Goal: Information Seeking & Learning: Learn about a topic

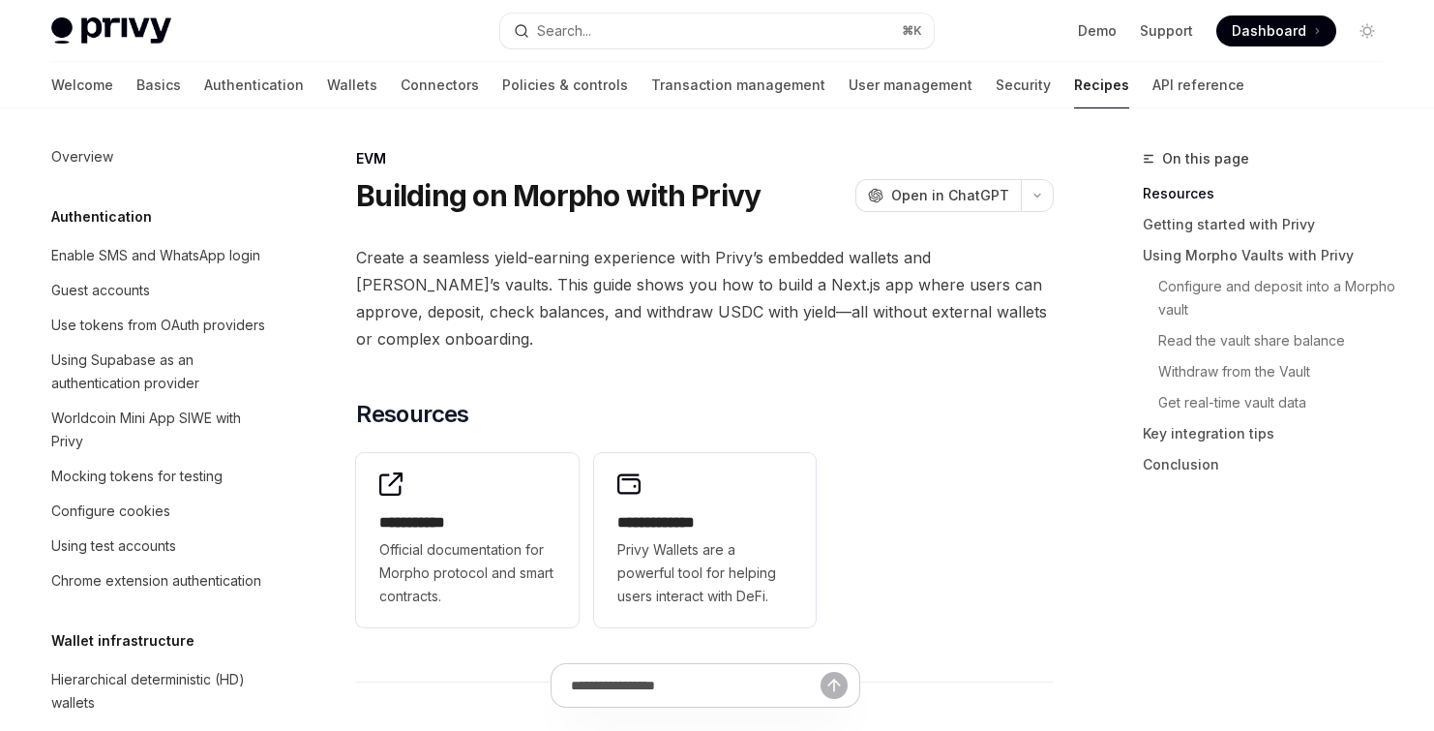
scroll to position [2861, 0]
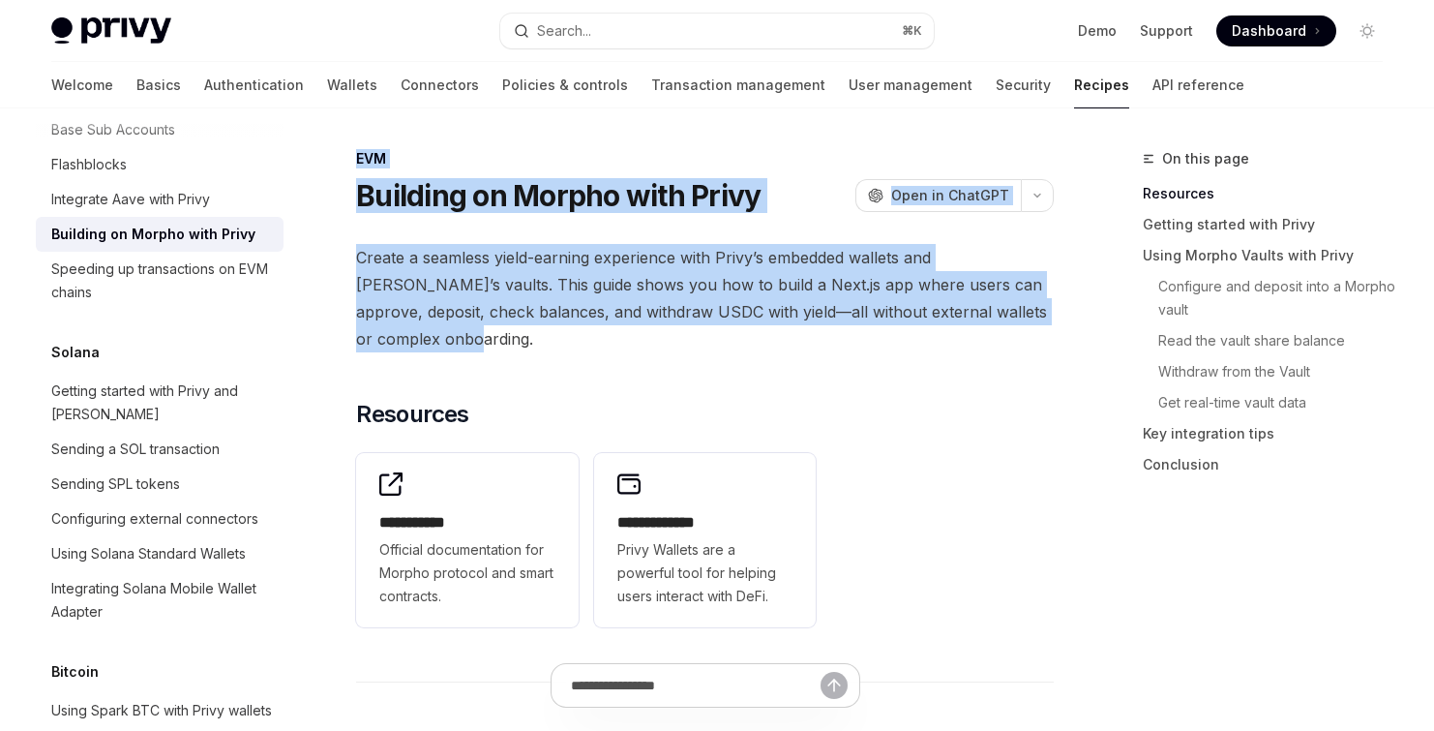
drag, startPoint x: 446, startPoint y: 333, endPoint x: 345, endPoint y: 157, distance: 203.4
click at [424, 199] on h1 "Building on Morpho with Privy" at bounding box center [558, 195] width 405 height 35
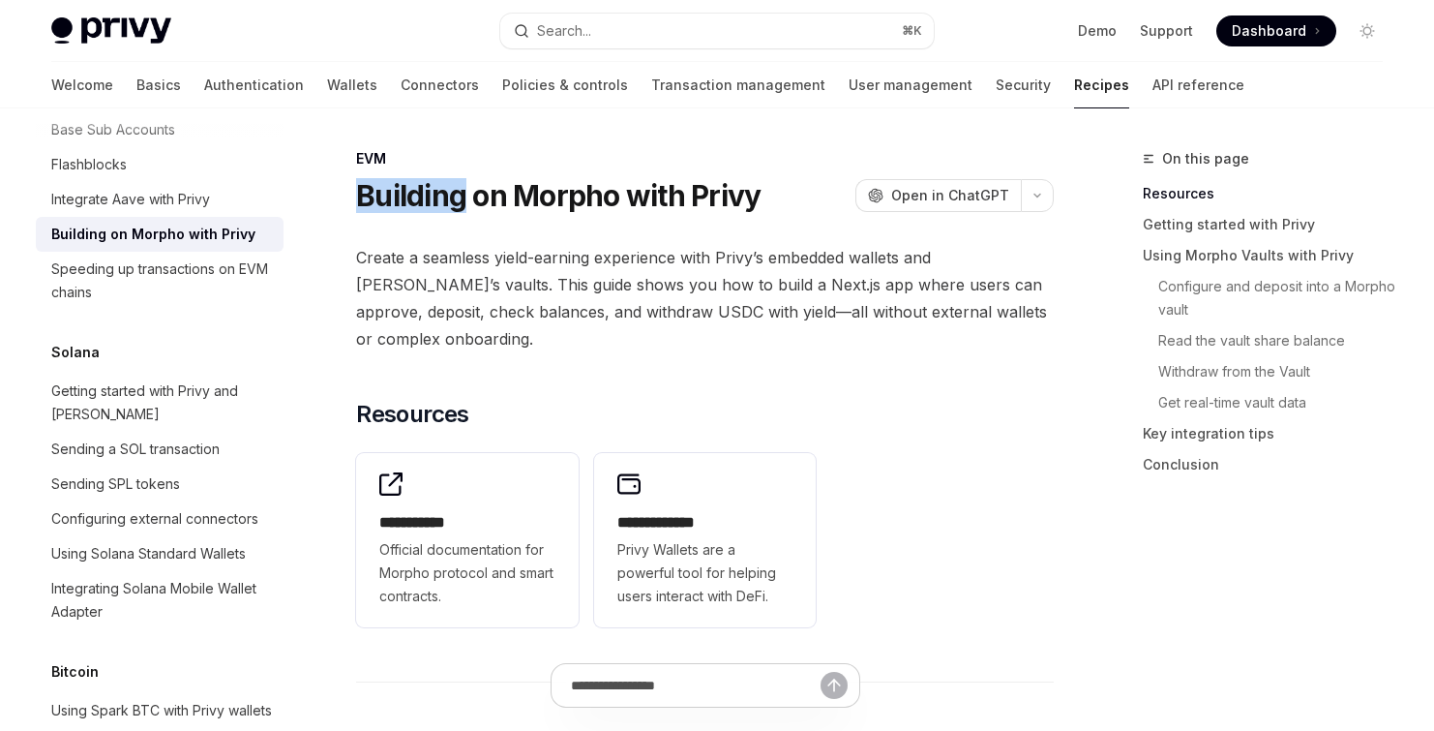
click at [424, 199] on h1 "Building on Morpho with Privy" at bounding box center [558, 195] width 405 height 35
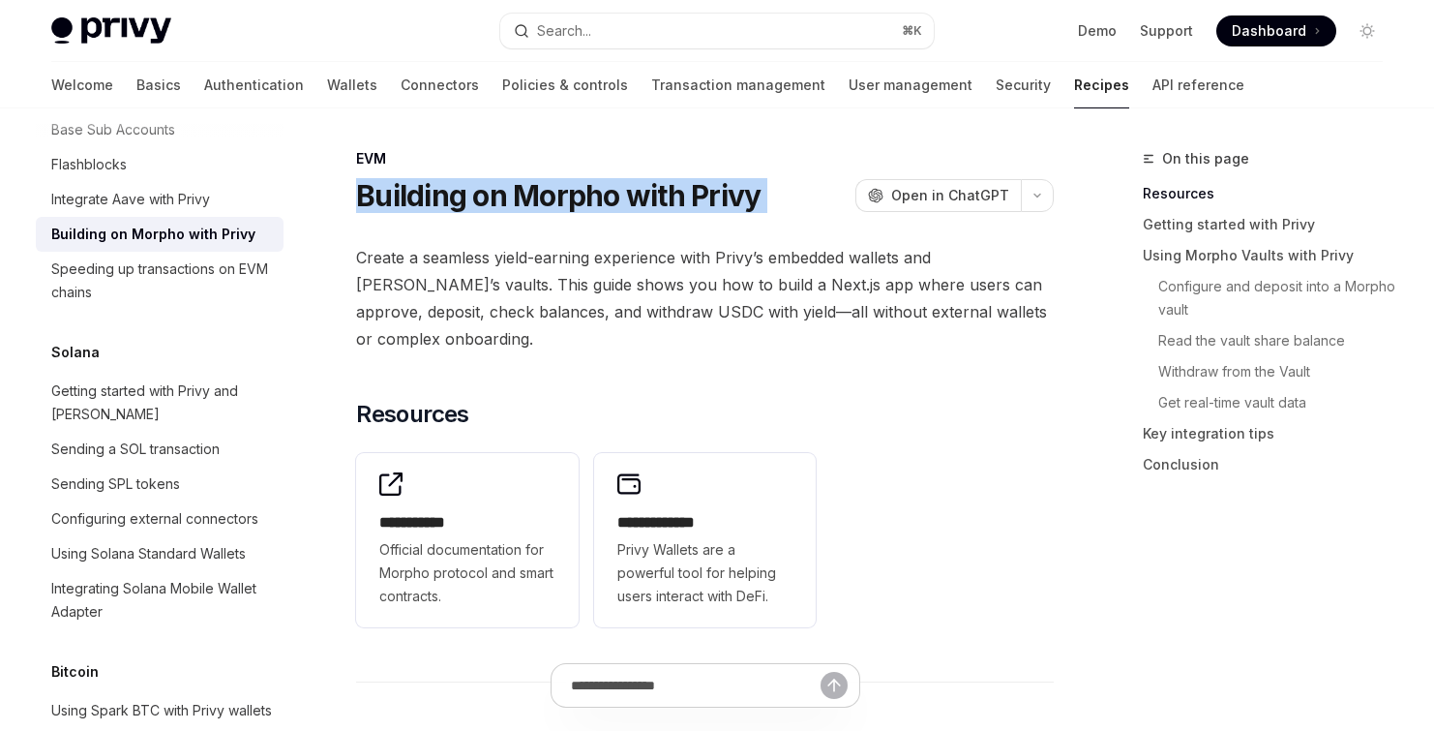
click at [424, 199] on h1 "Building on Morpho with Privy" at bounding box center [558, 195] width 405 height 35
click at [708, 188] on h1 "Building on Morpho with Privy" at bounding box center [558, 195] width 405 height 35
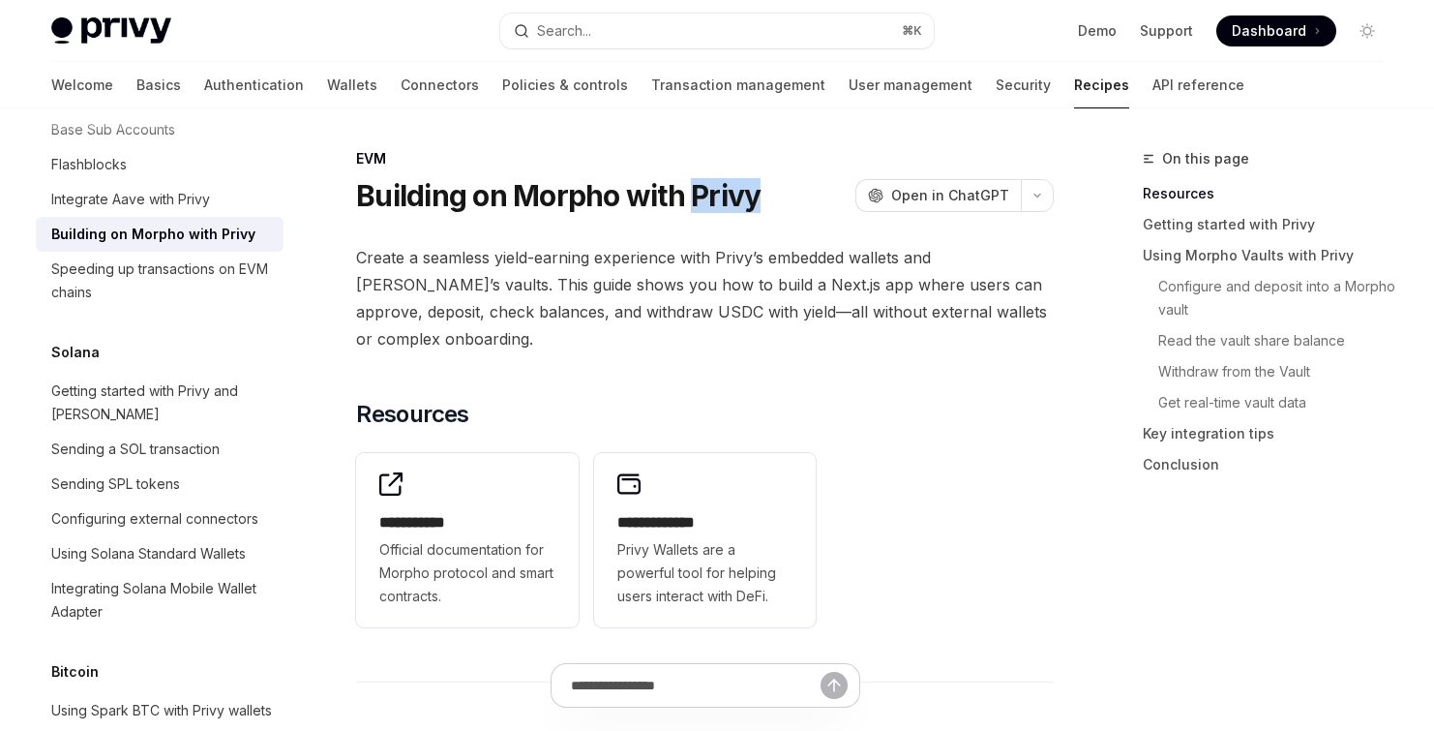
drag, startPoint x: 698, startPoint y: 194, endPoint x: 789, endPoint y: 187, distance: 91.2
click at [786, 187] on div "Building on Morpho with Privy OpenAI Open in ChatGPT" at bounding box center [705, 195] width 698 height 35
click at [665, 275] on span "Create a seamless yield-earning experience with Privy’s embedded wallets and [P…" at bounding box center [705, 298] width 698 height 108
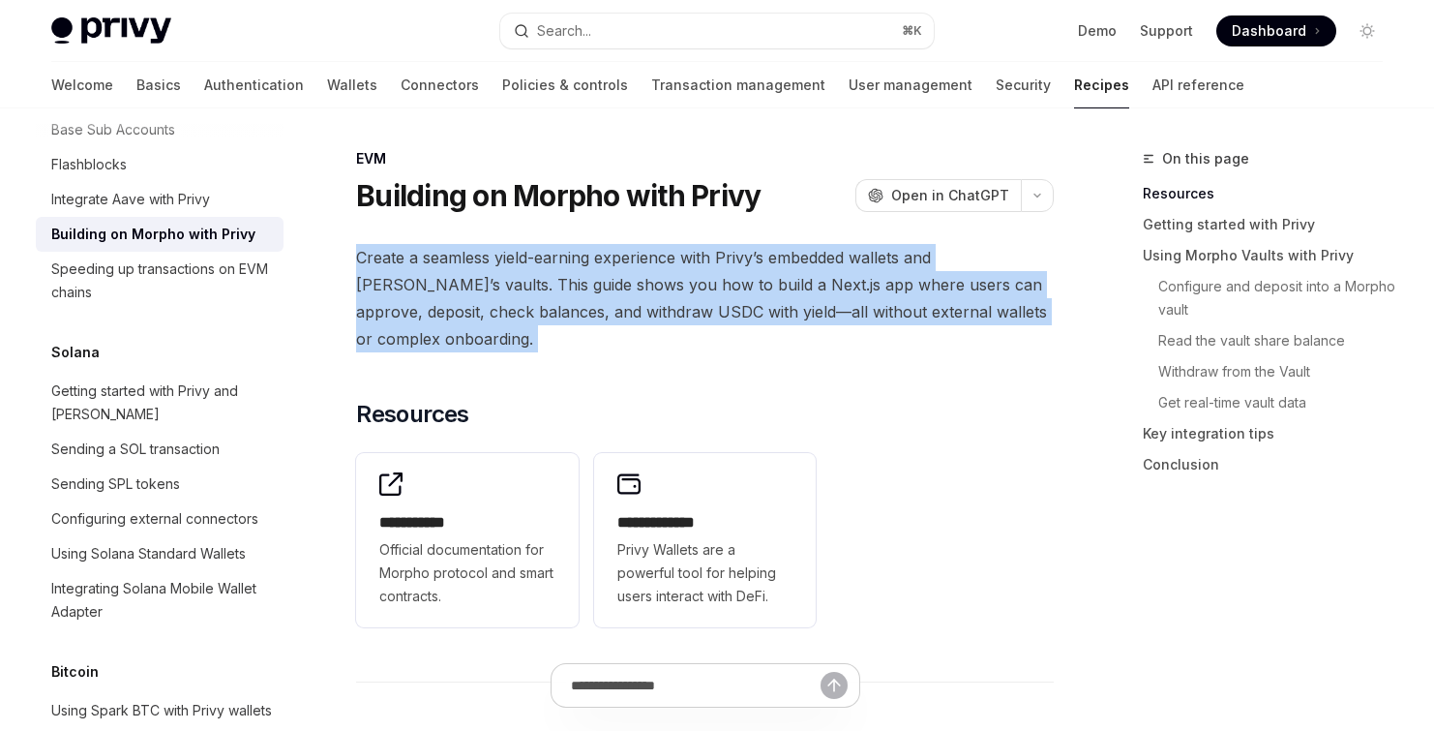
click at [665, 275] on span "Create a seamless yield-earning experience with Privy’s embedded wallets and [P…" at bounding box center [705, 298] width 698 height 108
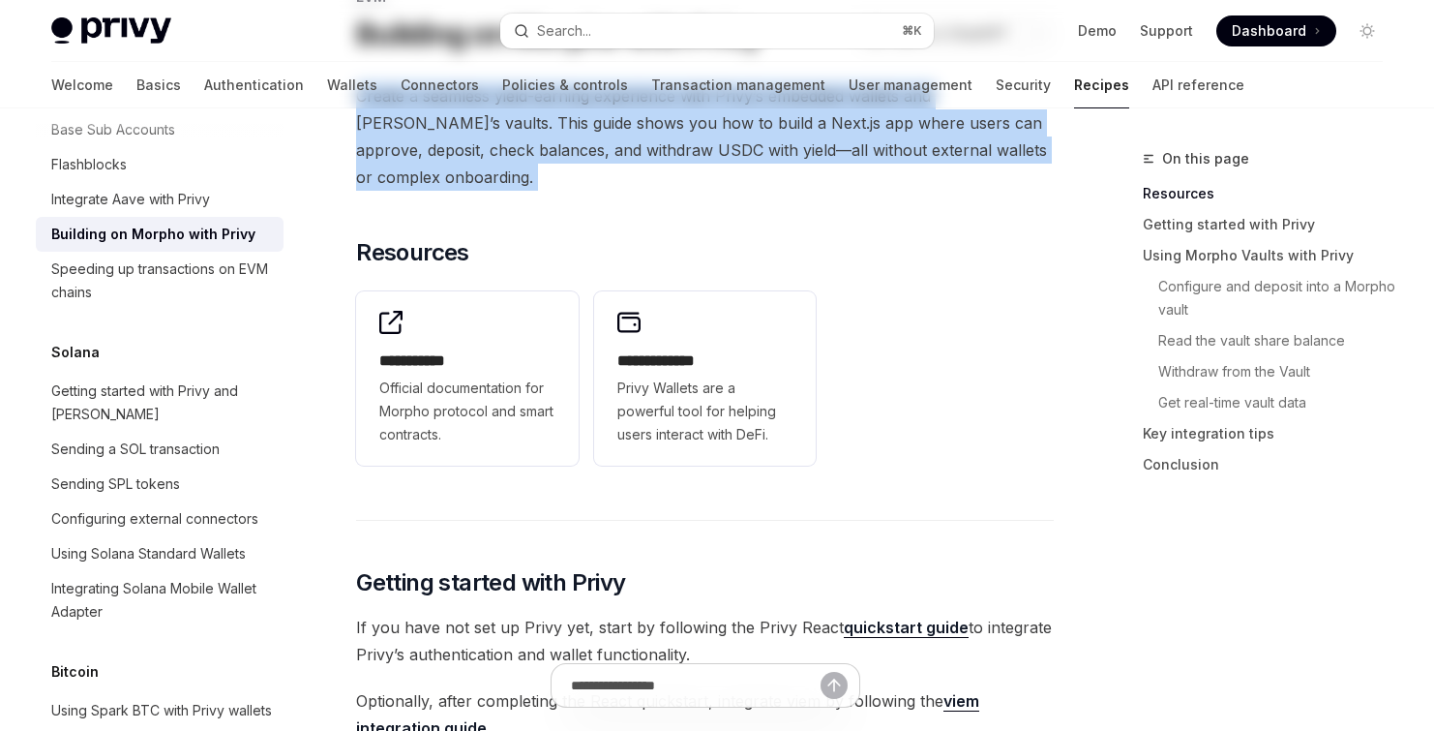
scroll to position [0, 0]
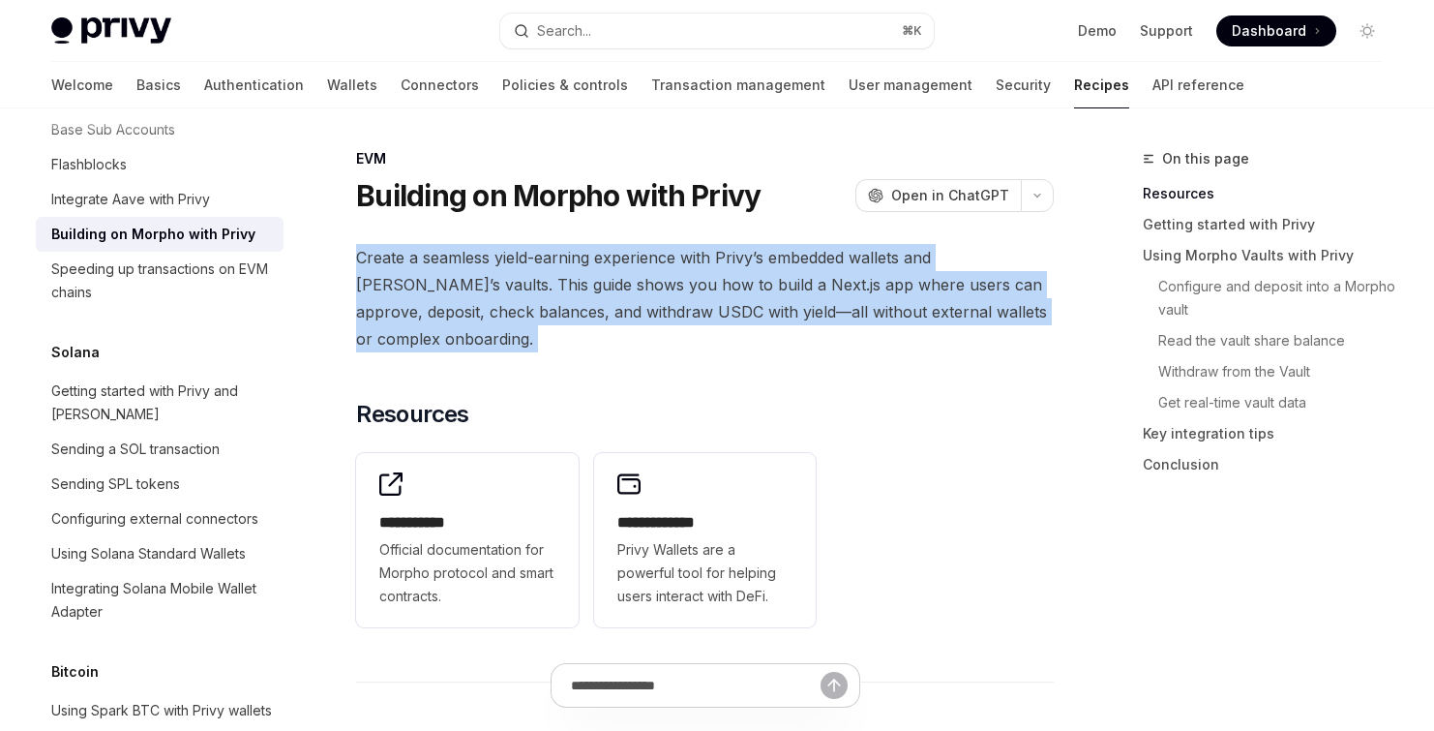
click at [522, 278] on span "Create a seamless yield-earning experience with Privy’s embedded wallets and [P…" at bounding box center [705, 298] width 698 height 108
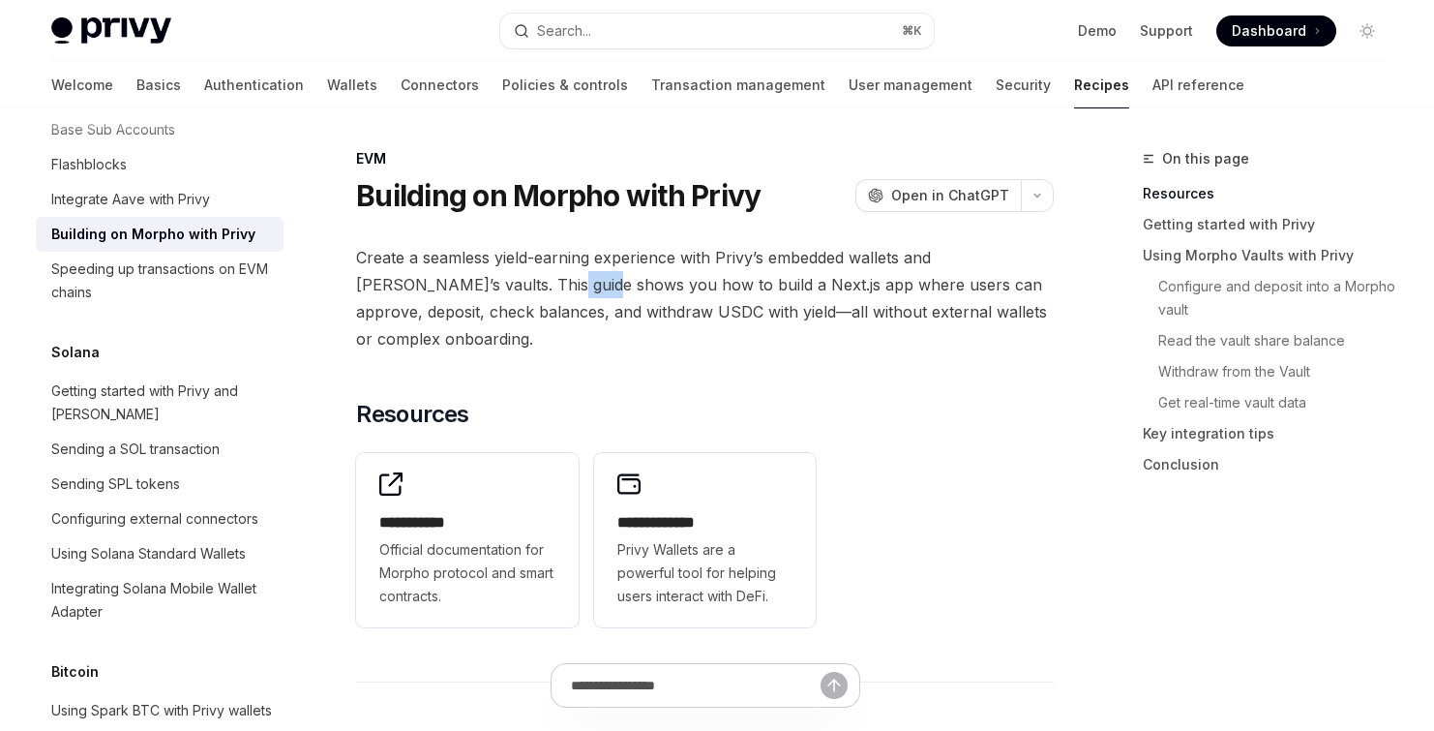
click at [522, 278] on span "Create a seamless yield-earning experience with Privy’s embedded wallets and [P…" at bounding box center [705, 298] width 698 height 108
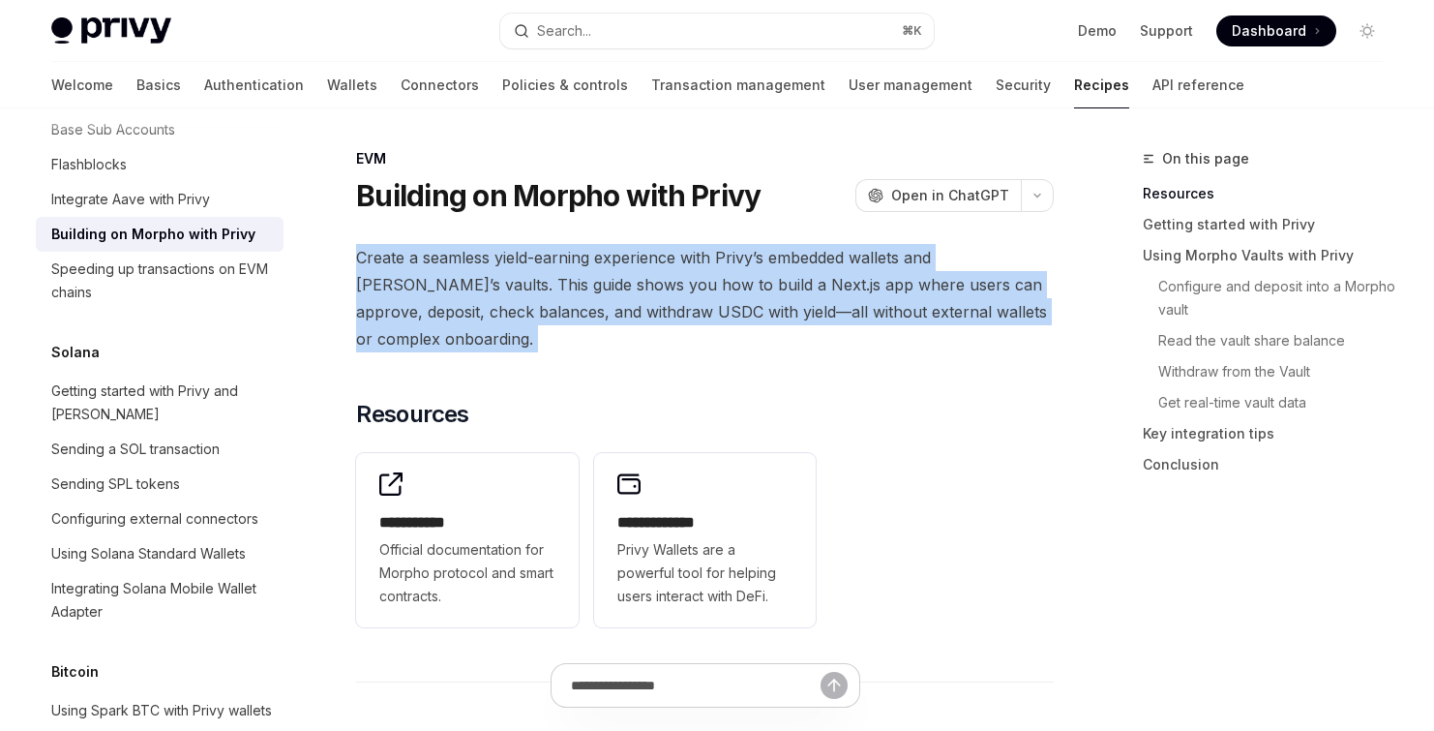
click at [522, 278] on span "Create a seamless yield-earning experience with Privy’s embedded wallets and [P…" at bounding box center [705, 298] width 698 height 108
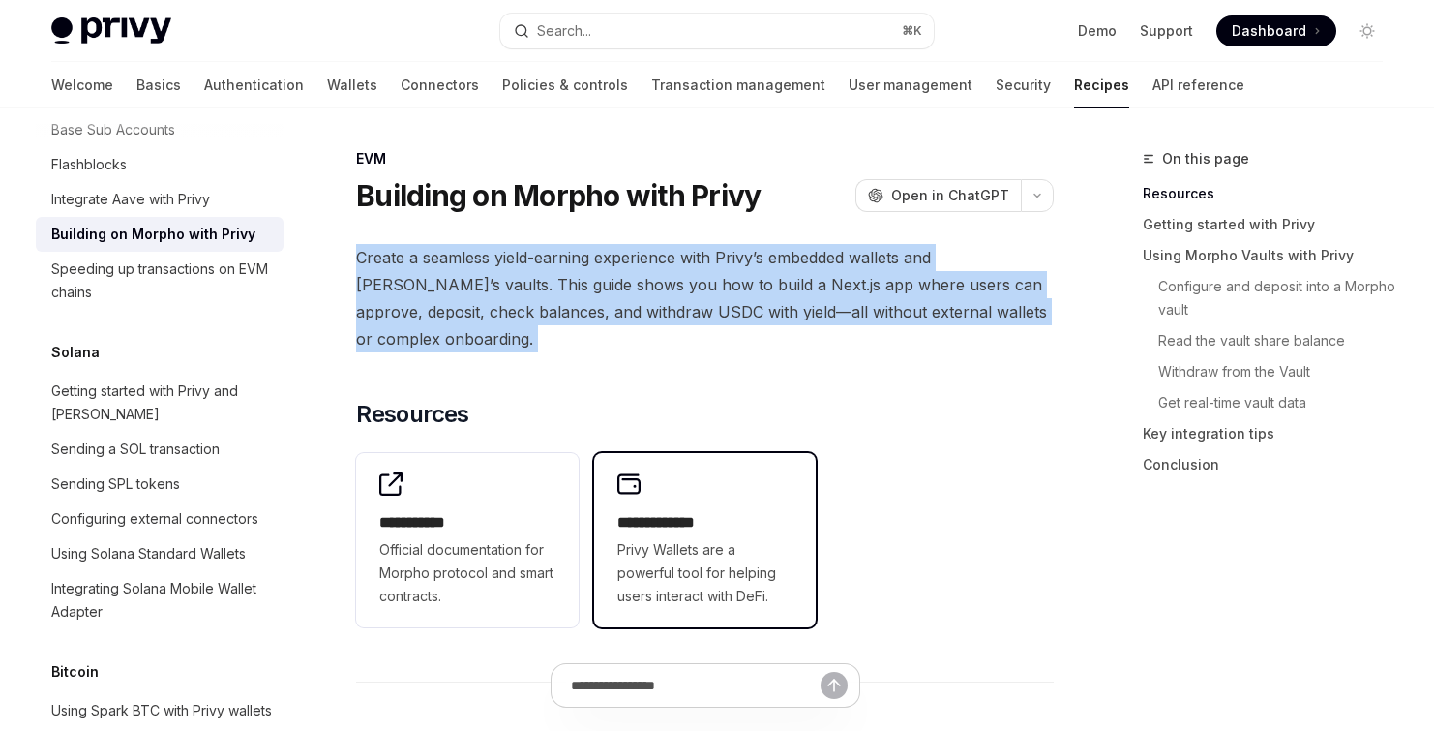
click at [679, 490] on div "**********" at bounding box center [705, 540] width 223 height 174
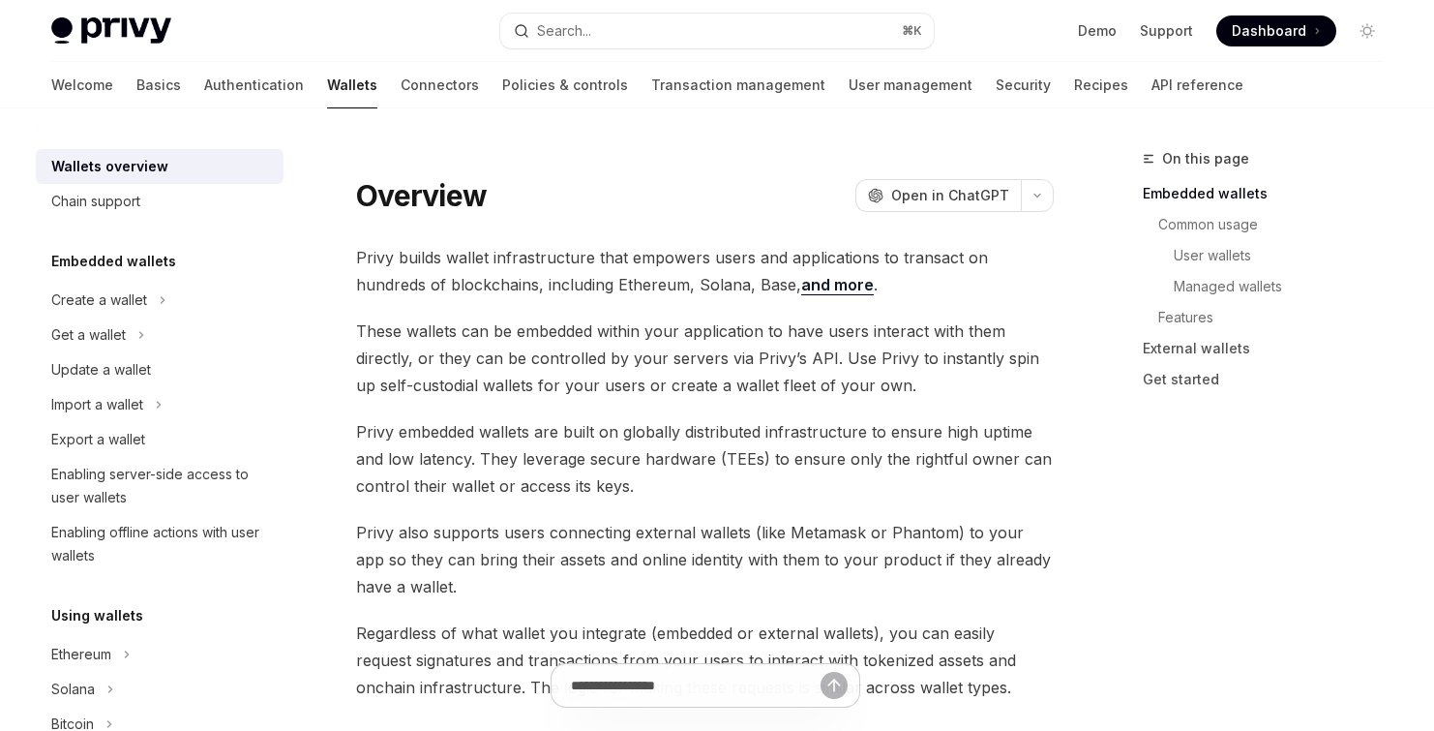
type textarea "*"
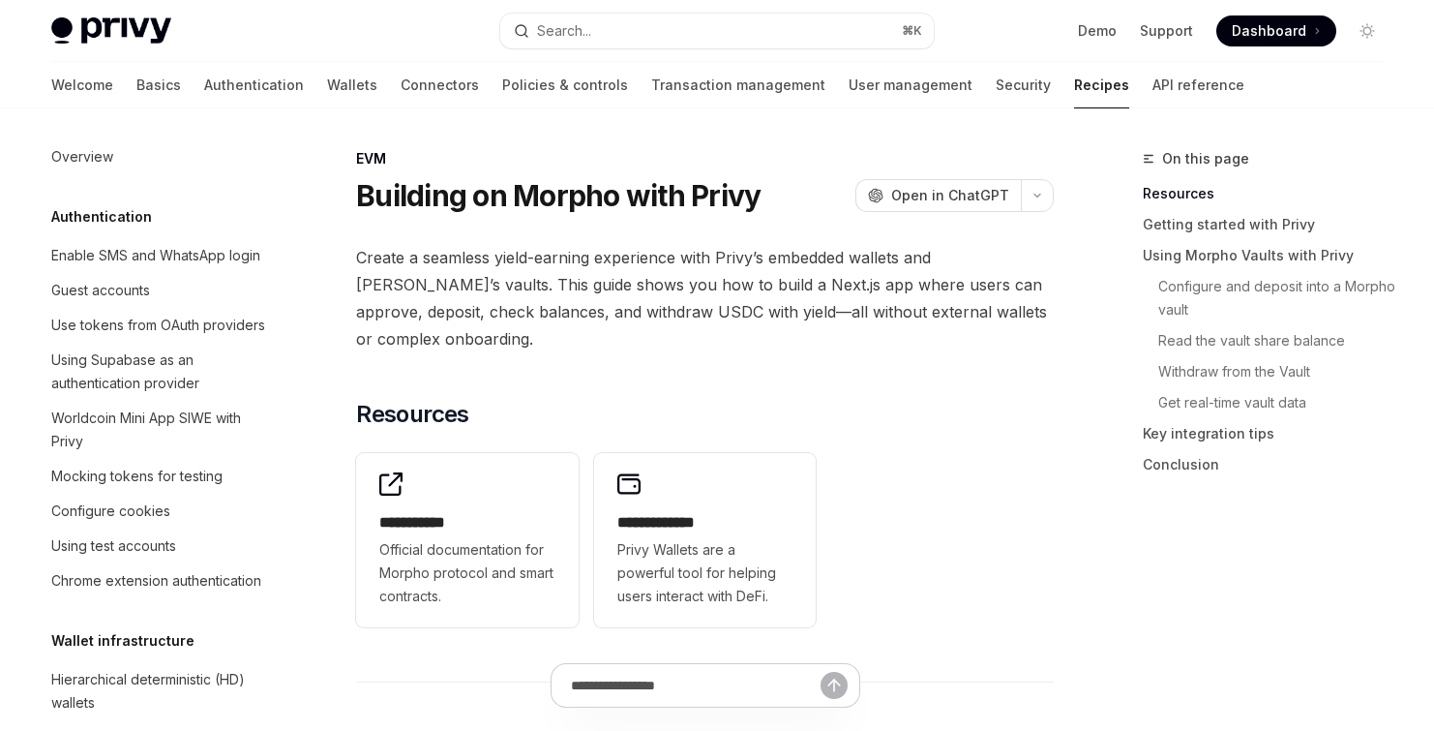
scroll to position [2861, 0]
